Goal: Find specific page/section: Find specific page/section

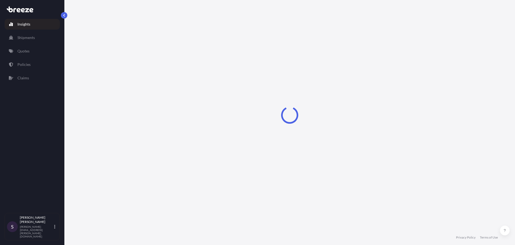
select select "2025"
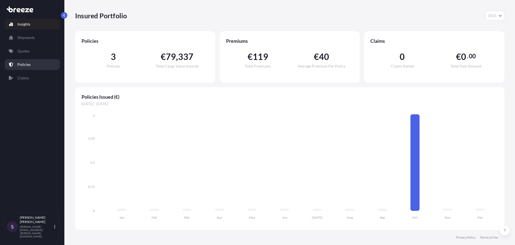
click at [26, 68] on link "Policies" at bounding box center [32, 64] width 55 height 11
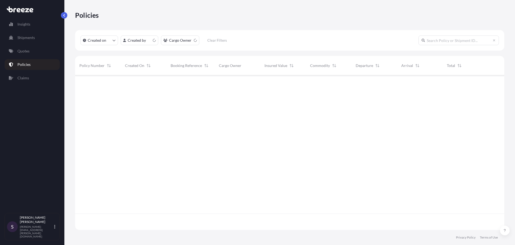
scroll to position [153, 425]
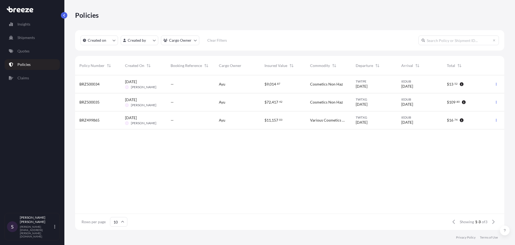
click at [237, 86] on div "Ayu" at bounding box center [237, 83] width 37 height 5
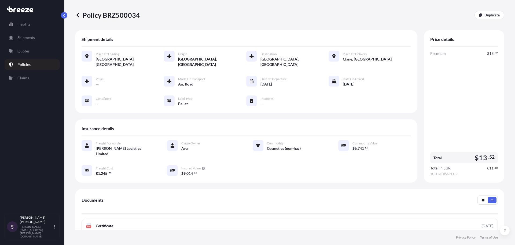
click at [23, 62] on p "Policies" at bounding box center [23, 64] width 13 height 5
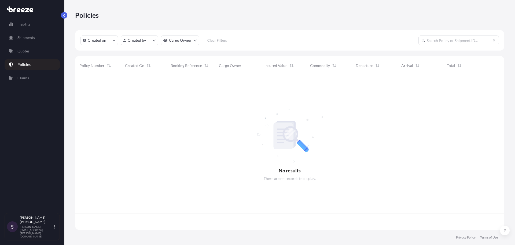
scroll to position [153, 425]
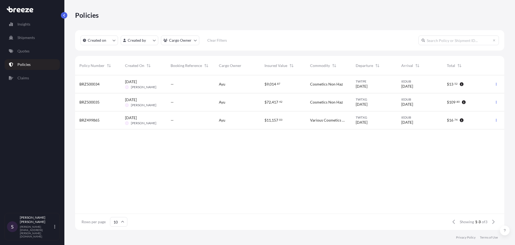
click at [188, 87] on div "—" at bounding box center [190, 84] width 48 height 18
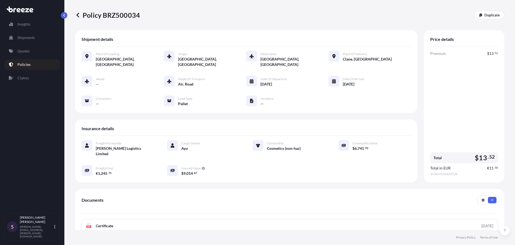
click at [66, 14] on button "button" at bounding box center [64, 15] width 6 height 6
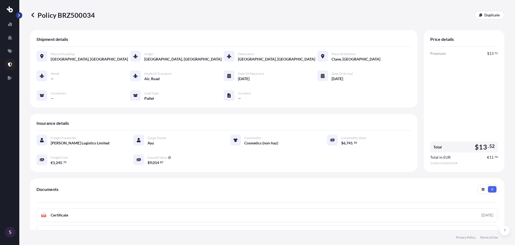
click at [19, 17] on button "button" at bounding box center [19, 15] width 6 height 6
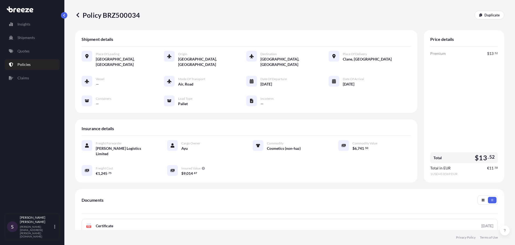
click at [23, 63] on p "Policies" at bounding box center [23, 64] width 13 height 5
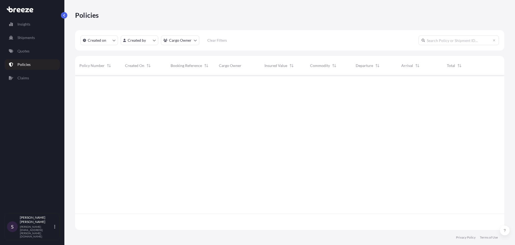
scroll to position [153, 425]
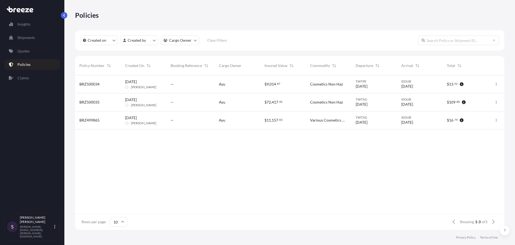
click at [183, 123] on div "—" at bounding box center [190, 120] width 48 height 18
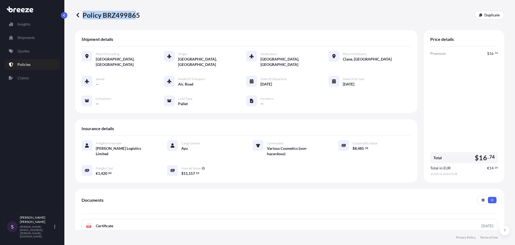
drag, startPoint x: 140, startPoint y: 16, endPoint x: 134, endPoint y: 14, distance: 6.4
click at [137, 13] on div "Policy BRZ499865 Duplicate" at bounding box center [289, 15] width 429 height 9
click at [139, 14] on p "Policy BRZ499865" at bounding box center [107, 15] width 65 height 9
drag, startPoint x: 139, startPoint y: 14, endPoint x: 100, endPoint y: 16, distance: 39.8
click at [100, 16] on p "Policy BRZ499865" at bounding box center [107, 15] width 65 height 9
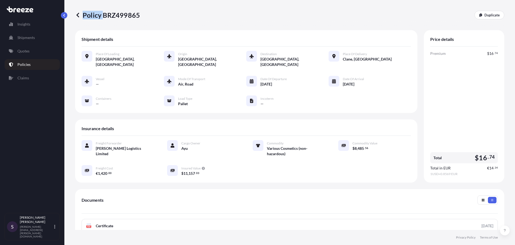
click at [89, 17] on p "Policy BRZ499865" at bounding box center [107, 15] width 65 height 9
drag, startPoint x: 84, startPoint y: 16, endPoint x: 141, endPoint y: 12, distance: 57.0
click at [141, 12] on div "Policy BRZ499865 Duplicate" at bounding box center [289, 15] width 429 height 9
drag, startPoint x: 84, startPoint y: 16, endPoint x: 138, endPoint y: 12, distance: 53.9
click at [138, 12] on p "Policy BRZ499865" at bounding box center [107, 15] width 65 height 9
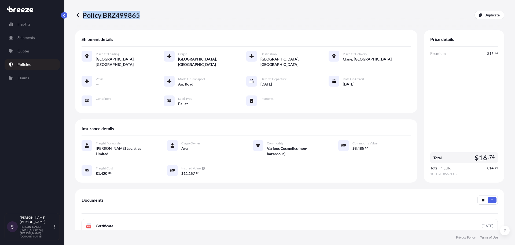
copy p "Policy BRZ499865"
